Goal: Transaction & Acquisition: Purchase product/service

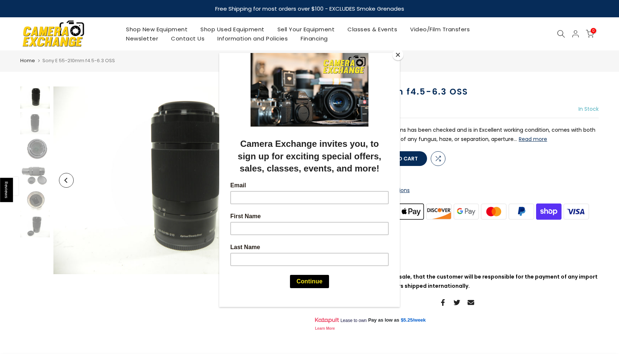
scroll to position [3, 0]
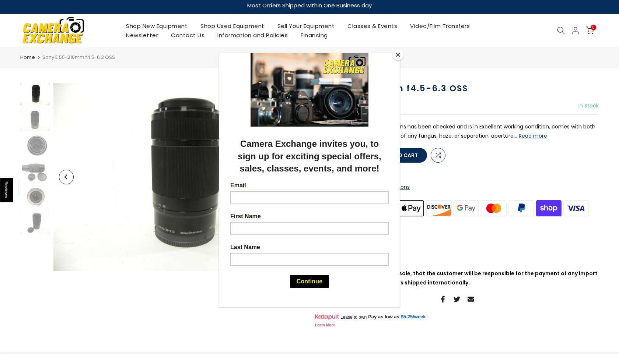
click at [393, 58] on button "Close" at bounding box center [397, 54] width 11 height 11
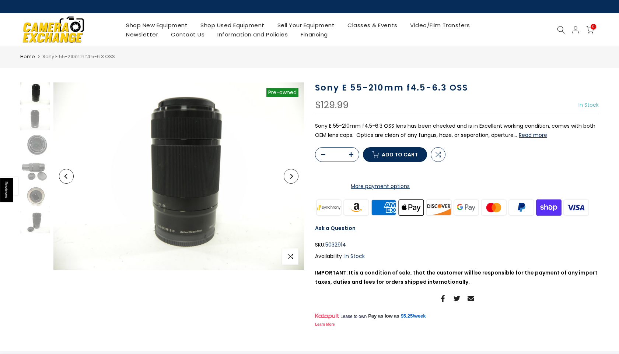
click at [67, 177] on icon "Previous" at bounding box center [66, 176] width 5 height 5
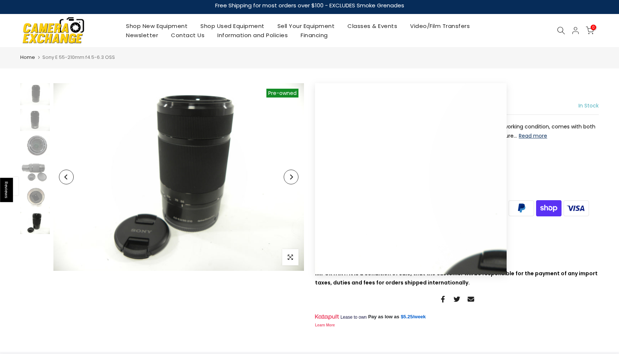
click at [63, 177] on button "Previous" at bounding box center [66, 177] width 15 height 15
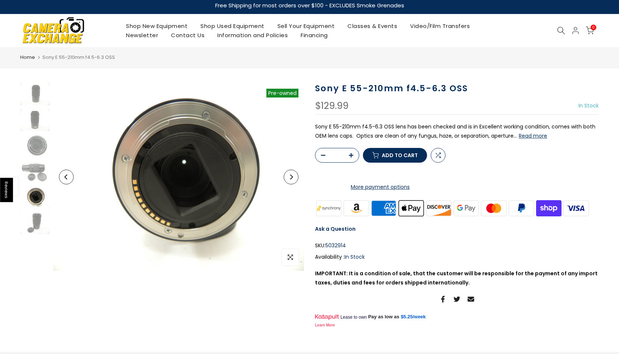
click at [63, 177] on button "Previous" at bounding box center [66, 177] width 15 height 15
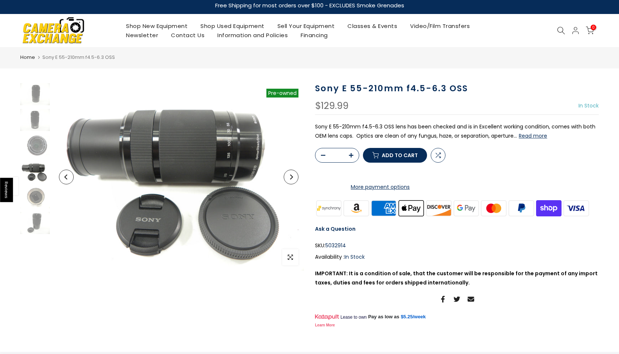
click at [63, 177] on button "Previous" at bounding box center [66, 177] width 15 height 15
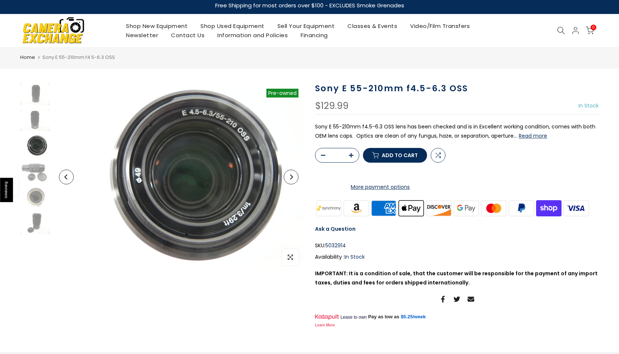
click at [63, 177] on button "Previous" at bounding box center [66, 177] width 15 height 15
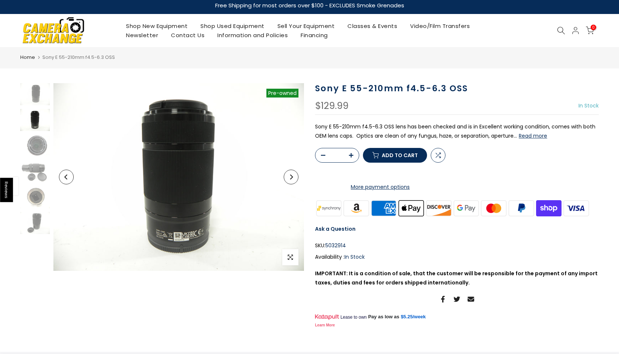
click at [63, 177] on button "Previous" at bounding box center [66, 177] width 15 height 15
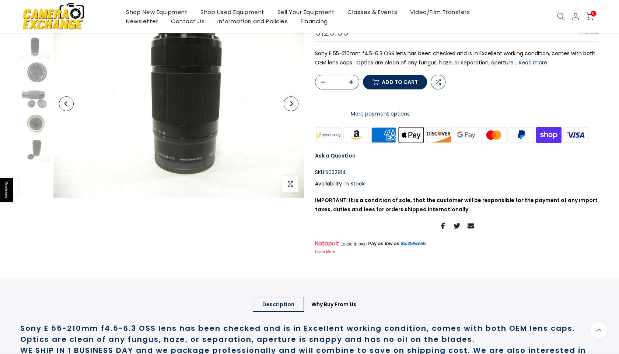
scroll to position [0, 0]
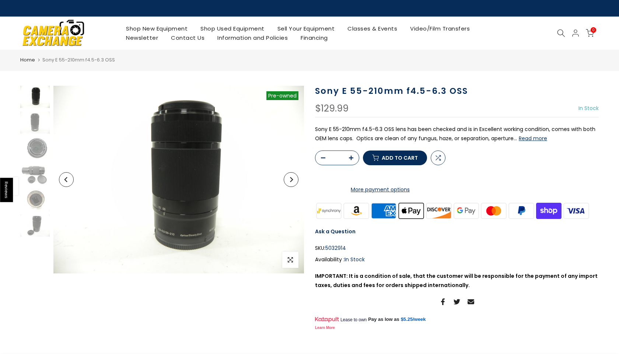
click at [442, 74] on main "Home Sony E 55-210mm f4.5-6.3 OSS Sold out Pre order Pre-owned Click to enlarge…" at bounding box center [309, 273] width 619 height 447
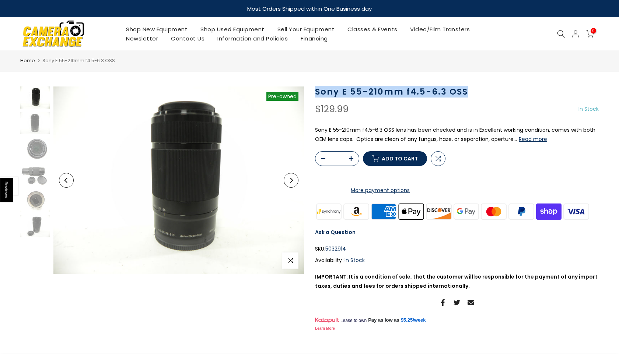
drag, startPoint x: 314, startPoint y: 94, endPoint x: 474, endPoint y: 96, distance: 159.6
click at [474, 96] on div "Sony E 55-210mm f4.5-6.3 OSS $129.99 In Stock Pre order Out of stock Sony E 55-…" at bounding box center [457, 210] width 295 height 247
click at [474, 96] on h1 "Sony E 55-210mm f4.5-6.3 OSS" at bounding box center [457, 92] width 284 height 11
